Goal: Check status: Check status

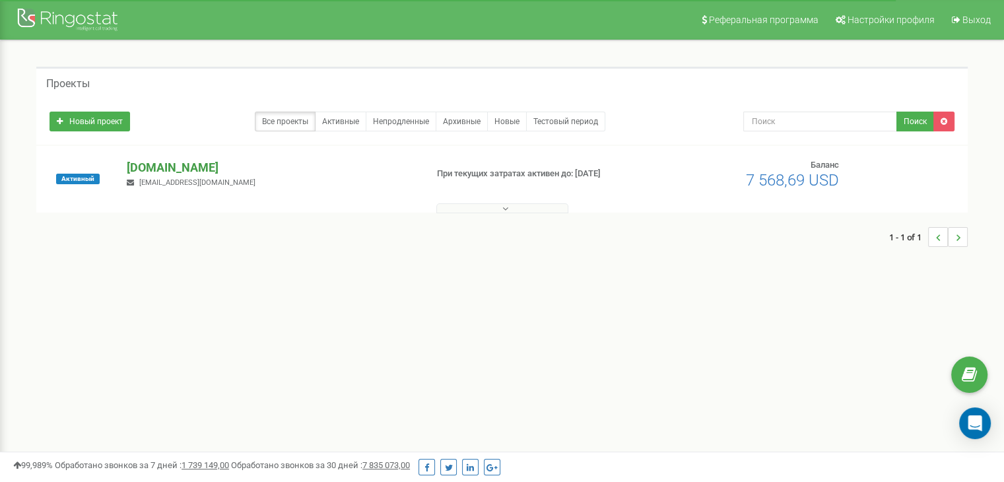
click at [192, 170] on p "[DOMAIN_NAME]" at bounding box center [271, 167] width 288 height 17
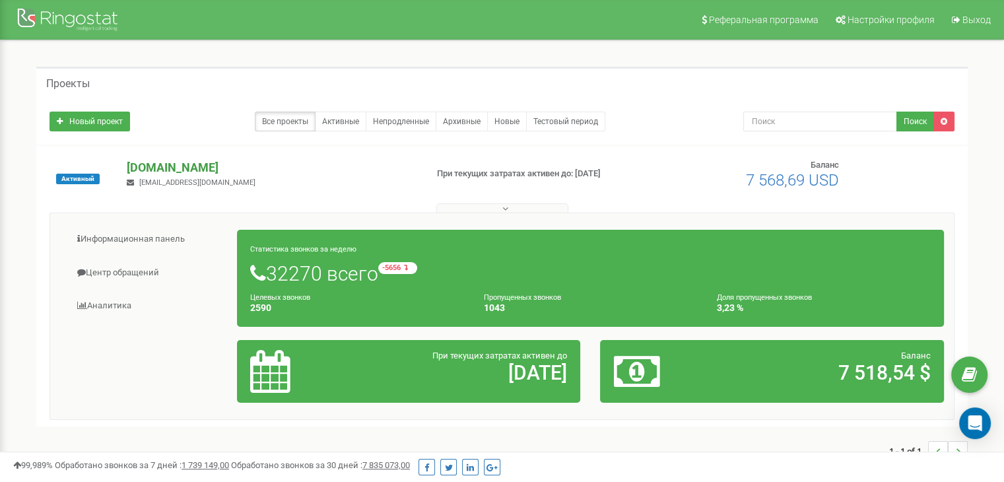
click at [182, 160] on p "[DOMAIN_NAME]" at bounding box center [271, 167] width 288 height 17
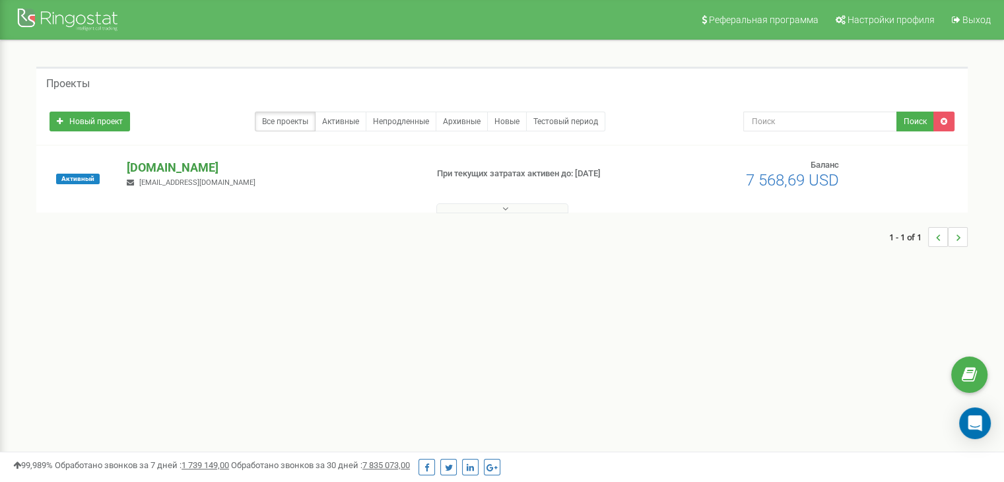
click at [172, 167] on p "[DOMAIN_NAME]" at bounding box center [271, 167] width 288 height 17
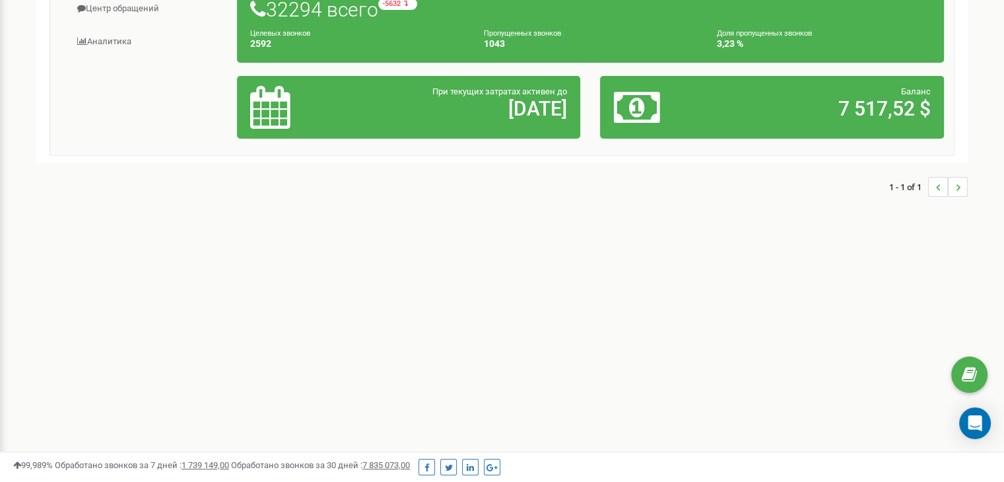
scroll to position [46, 0]
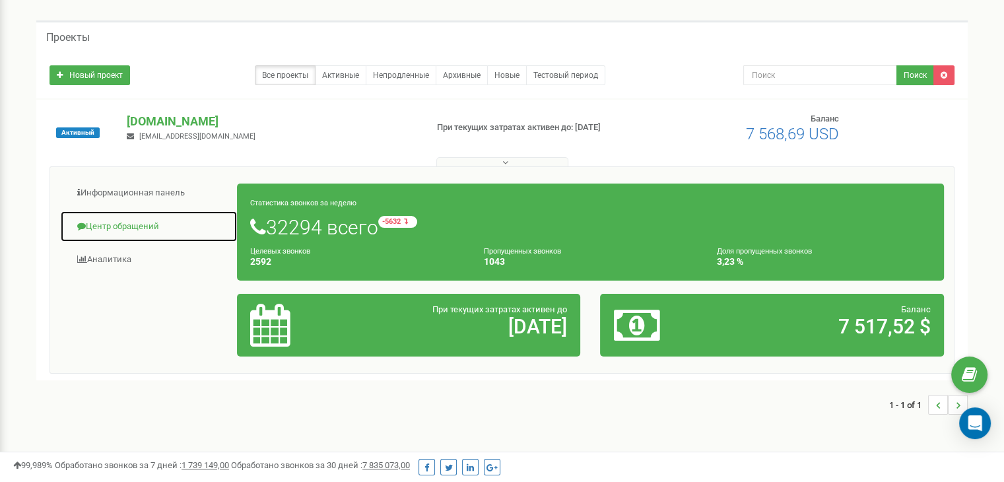
click at [127, 222] on link "Центр обращений" at bounding box center [149, 227] width 178 height 32
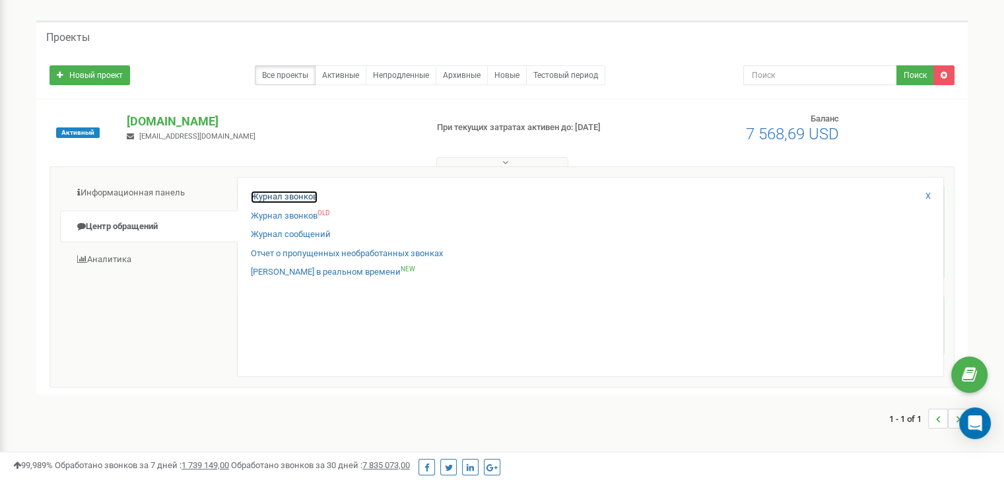
click at [296, 196] on link "Журнал звонков" at bounding box center [284, 197] width 67 height 13
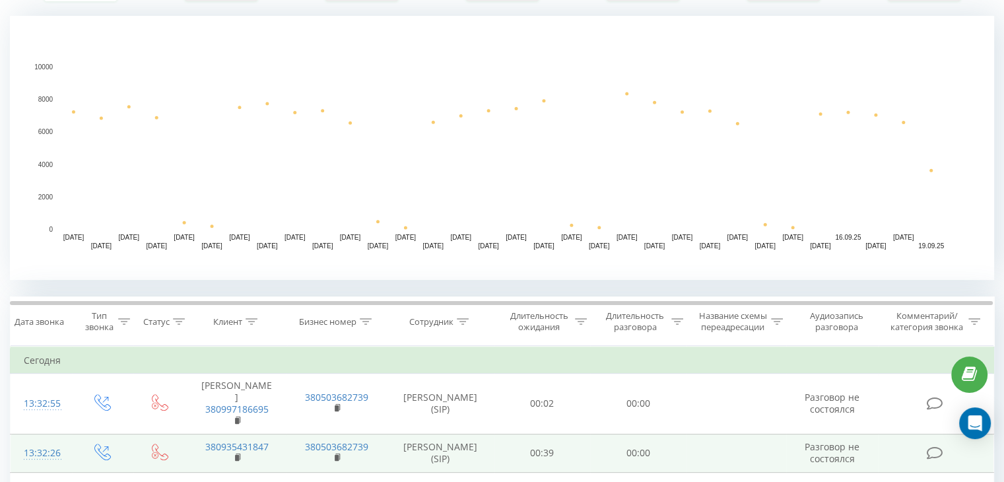
scroll to position [330, 0]
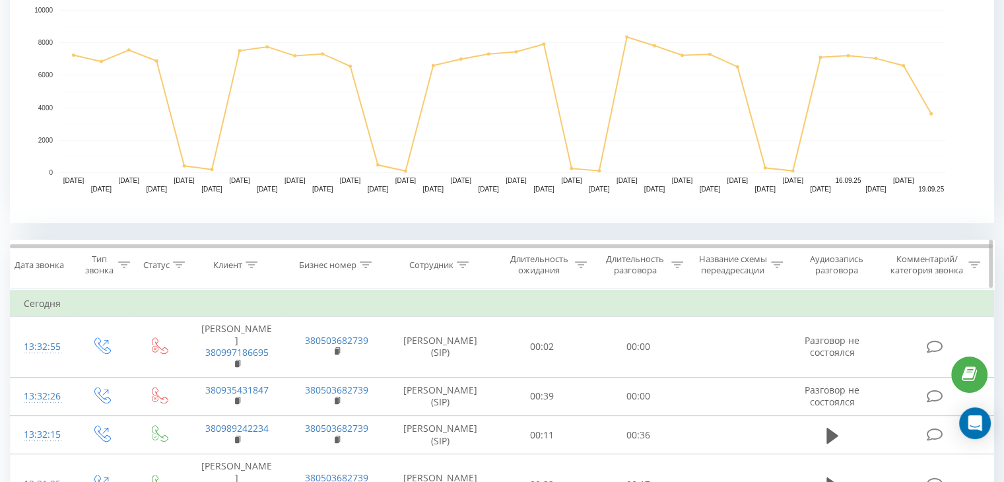
click at [465, 264] on icon at bounding box center [463, 264] width 12 height 7
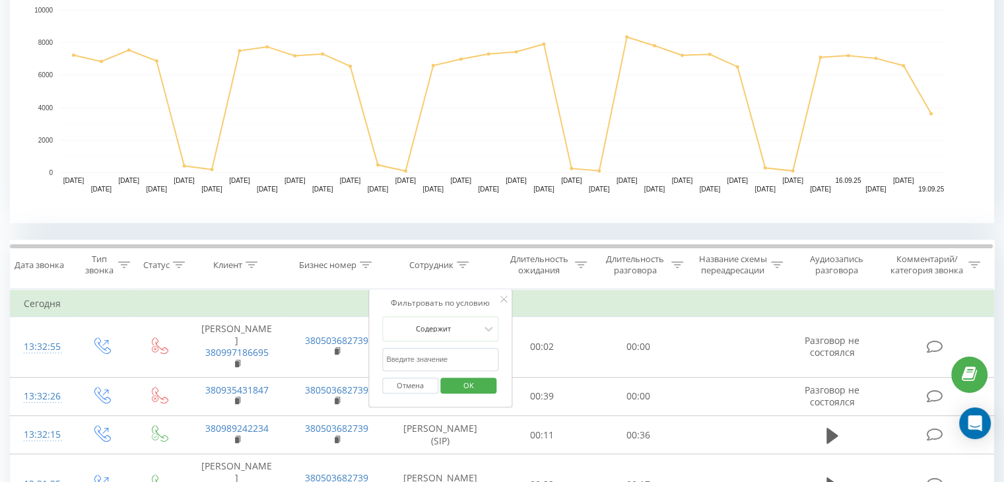
click at [433, 355] on input "text" at bounding box center [440, 359] width 116 height 23
click at [464, 386] on span "OK" at bounding box center [468, 385] width 37 height 20
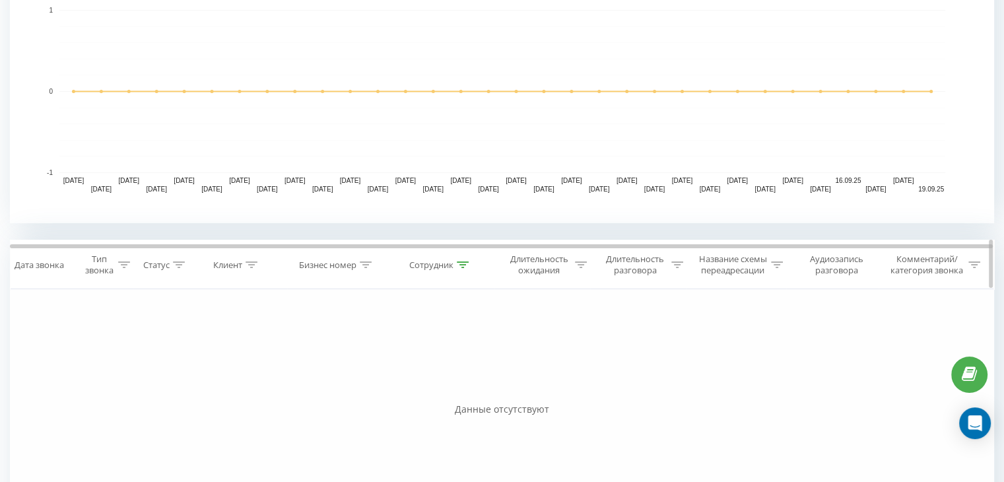
click at [460, 263] on icon at bounding box center [463, 264] width 12 height 7
click at [467, 362] on input "Алла Литвиненко" at bounding box center [441, 359] width 116 height 23
drag, startPoint x: 467, startPoint y: 362, endPoint x: 378, endPoint y: 362, distance: 89.8
click at [378, 362] on div "Фильтровать по условию Содержит Алла Литвиненко Отмена OK" at bounding box center [441, 348] width 144 height 119
type input "Литвиненко Алла"
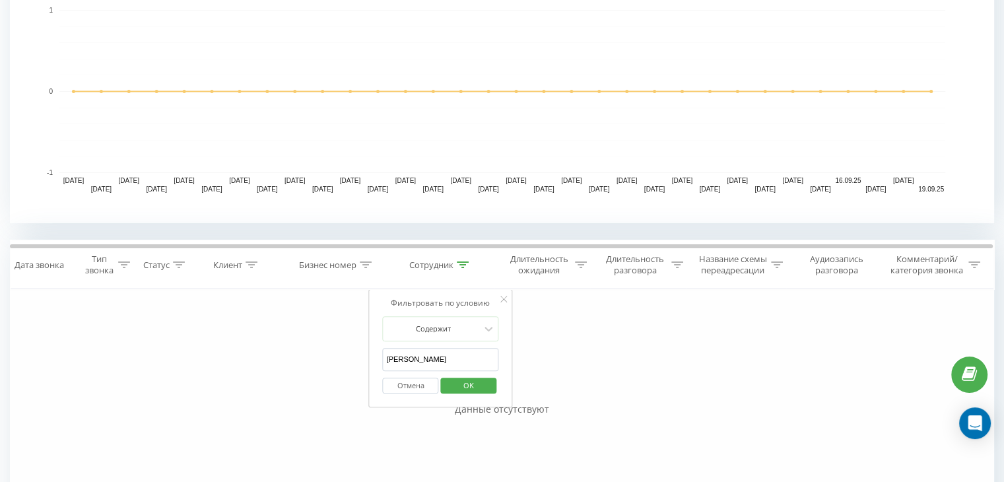
click at [472, 378] on span "OK" at bounding box center [468, 385] width 37 height 20
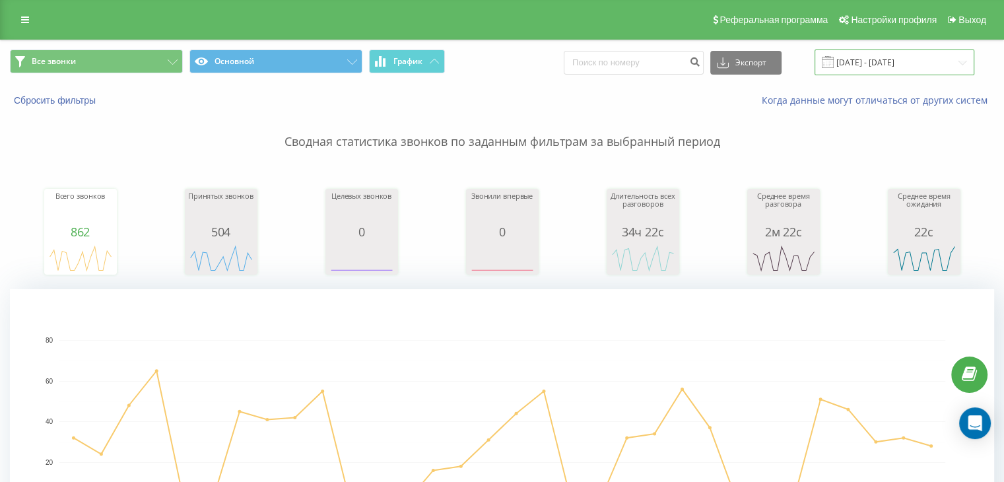
click at [867, 63] on input "19.08.2025 - 19.09.2025" at bounding box center [895, 63] width 160 height 26
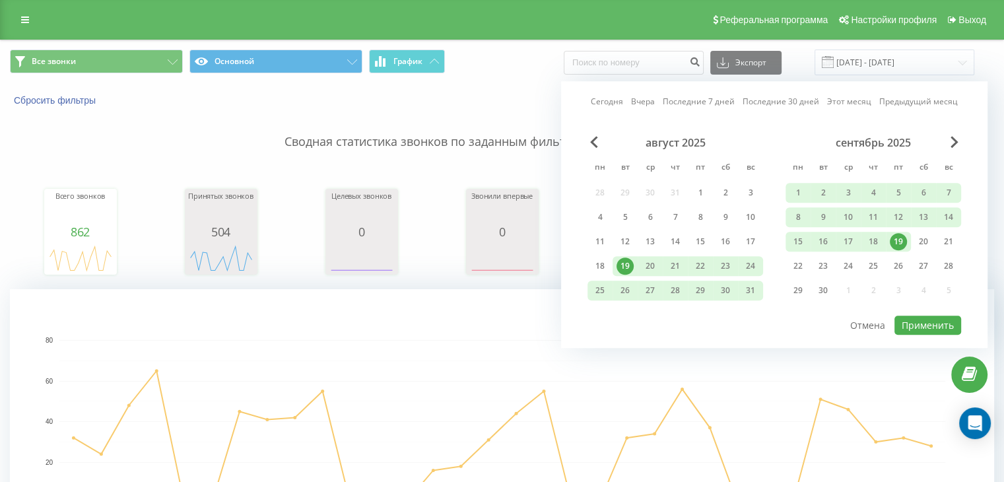
click at [900, 242] on div "19" at bounding box center [898, 241] width 17 height 17
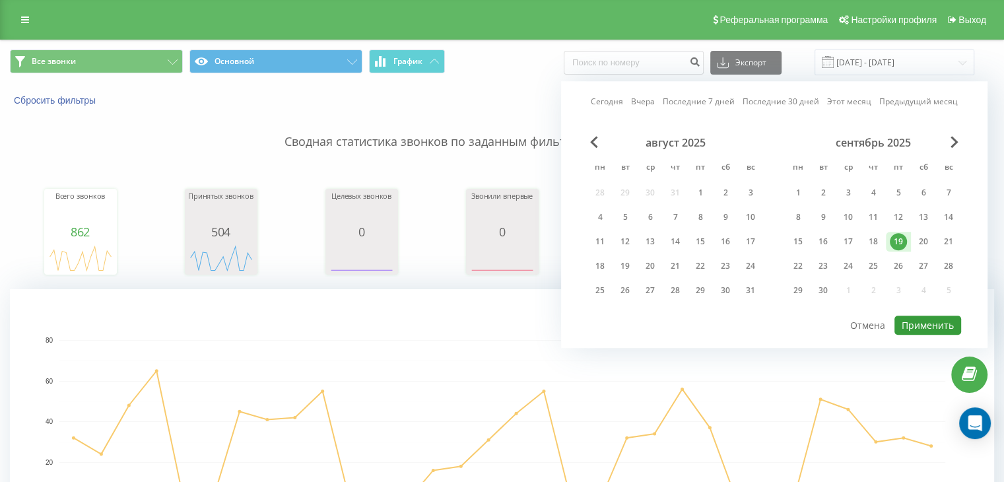
click at [934, 325] on button "Применить" at bounding box center [928, 325] width 67 height 19
type input "19.09.2025 - 19.09.2025"
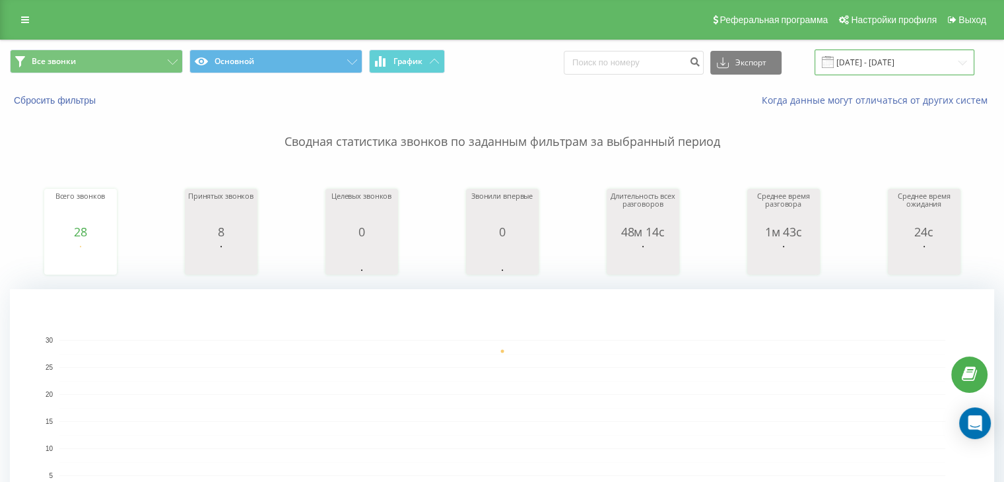
drag, startPoint x: 879, startPoint y: 61, endPoint x: 874, endPoint y: 74, distance: 13.6
click at [879, 61] on input "19.09.2025 - 19.09.2025" at bounding box center [895, 63] width 160 height 26
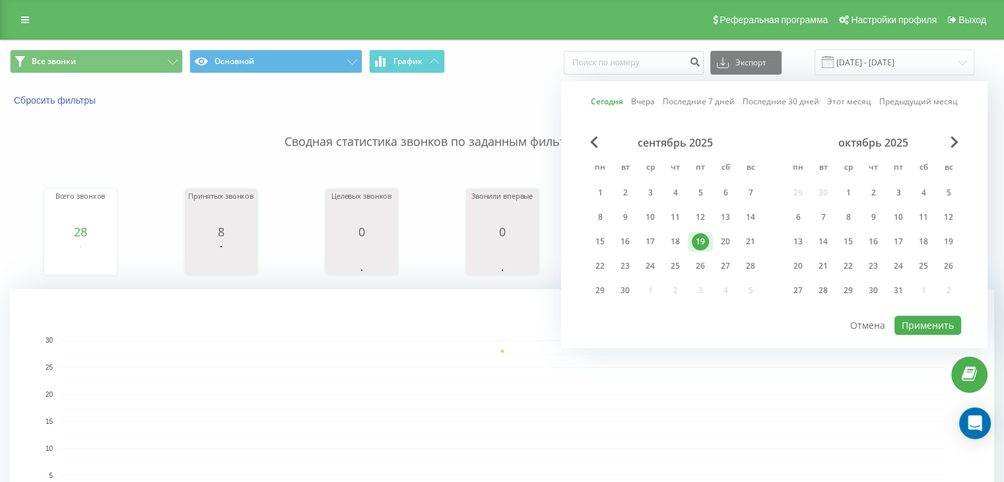
drag, startPoint x: 700, startPoint y: 244, endPoint x: 971, endPoint y: 340, distance: 287.3
click at [700, 244] on div "19" at bounding box center [700, 241] width 17 height 17
click at [919, 327] on button "Применить" at bounding box center [928, 325] width 67 height 19
